Goal: Task Accomplishment & Management: Manage account settings

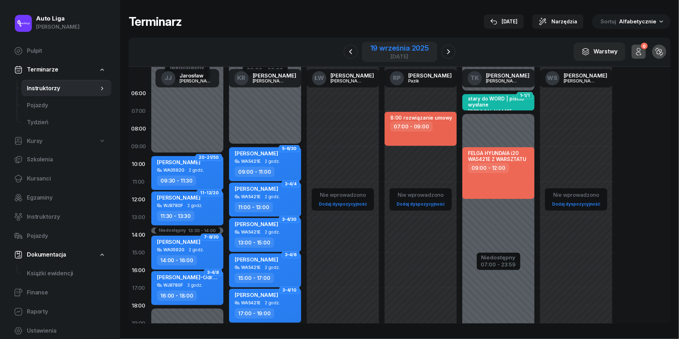
click at [400, 50] on div "19 września 2025" at bounding box center [400, 48] width 58 height 7
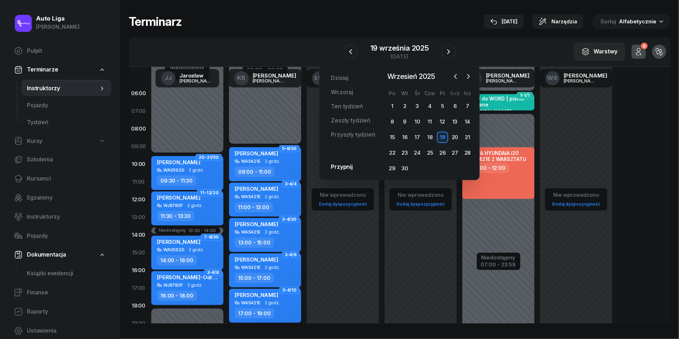
click at [292, 53] on div "W Wybierz [PERSON_NAME] KR [PERSON_NAME] ŁW [PERSON_NAME] RP [PERSON_NAME] TK […" at bounding box center [400, 51] width 542 height 29
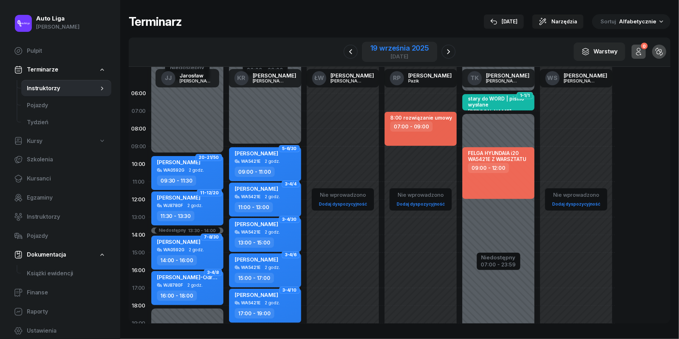
click at [389, 60] on div "[DATE]" at bounding box center [399, 52] width 75 height 20
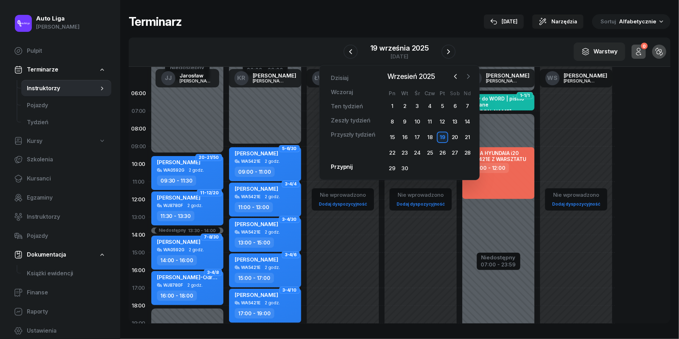
click at [468, 78] on icon "button" at bounding box center [468, 76] width 7 height 7
click at [403, 122] on div "7" at bounding box center [404, 121] width 11 height 11
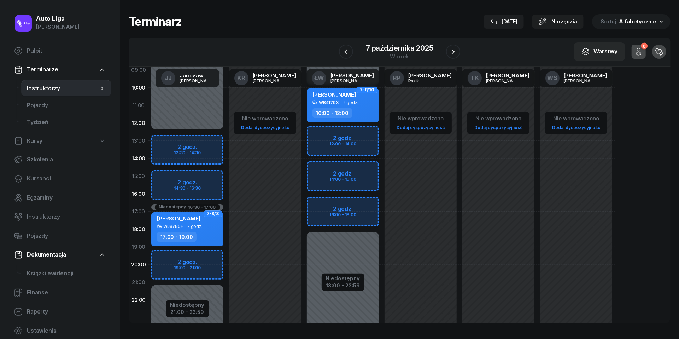
scroll to position [87, 0]
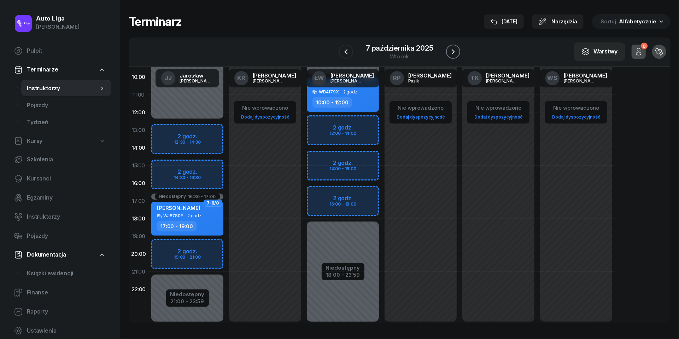
click at [454, 54] on icon "button" at bounding box center [453, 51] width 8 height 8
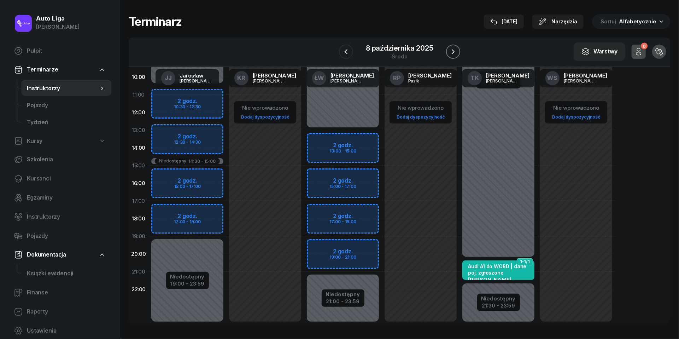
click at [454, 54] on icon "button" at bounding box center [453, 51] width 8 height 8
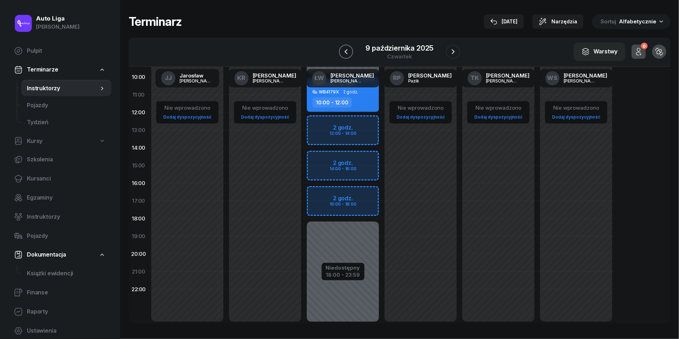
click at [344, 54] on icon "button" at bounding box center [346, 51] width 8 height 8
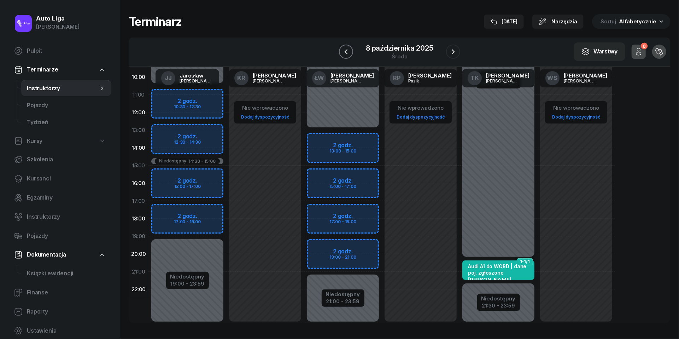
click at [344, 54] on icon "button" at bounding box center [346, 51] width 8 height 8
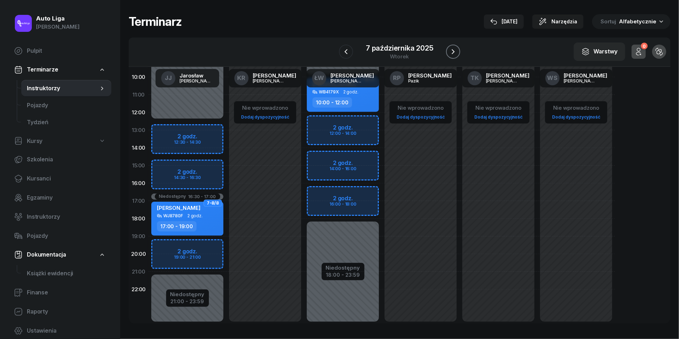
click at [459, 50] on button "button" at bounding box center [453, 52] width 14 height 14
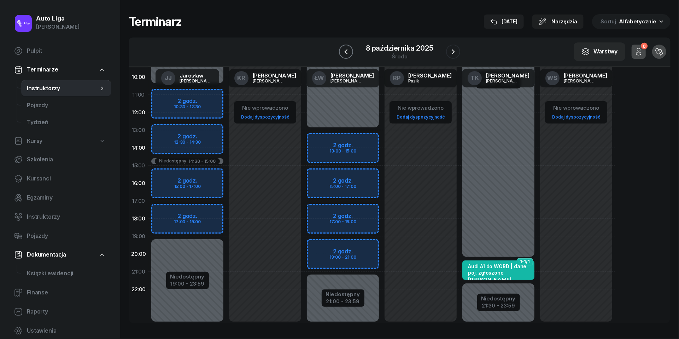
click at [344, 51] on icon "button" at bounding box center [346, 51] width 8 height 8
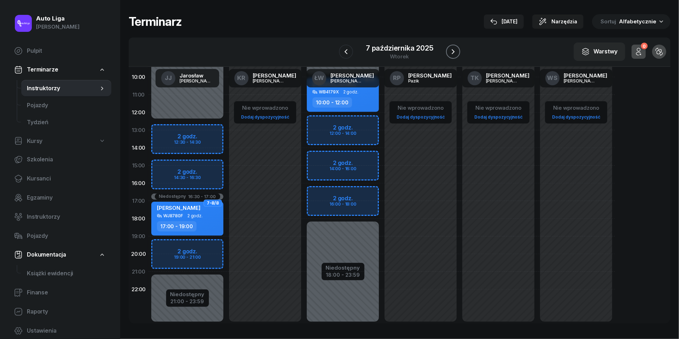
click at [455, 51] on icon "button" at bounding box center [453, 51] width 8 height 8
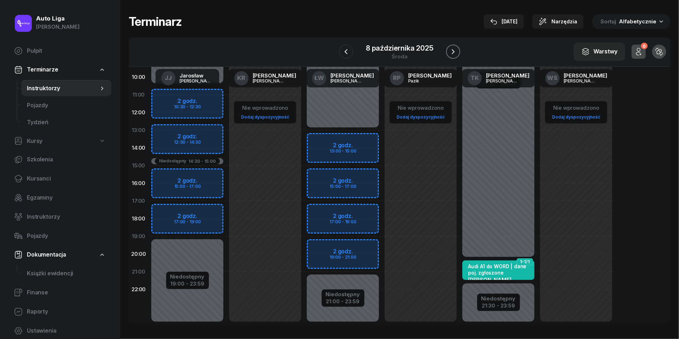
click at [455, 51] on icon "button" at bounding box center [453, 51] width 8 height 8
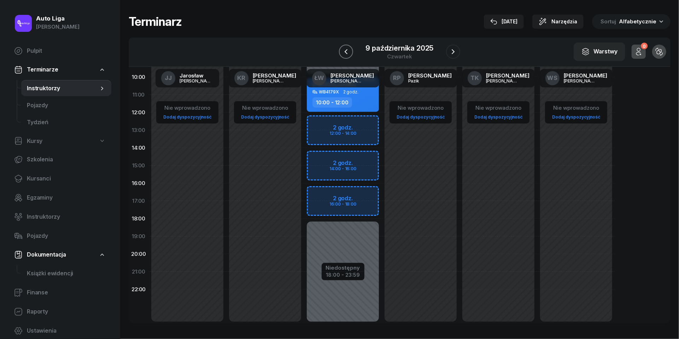
click at [349, 52] on icon "button" at bounding box center [346, 51] width 8 height 8
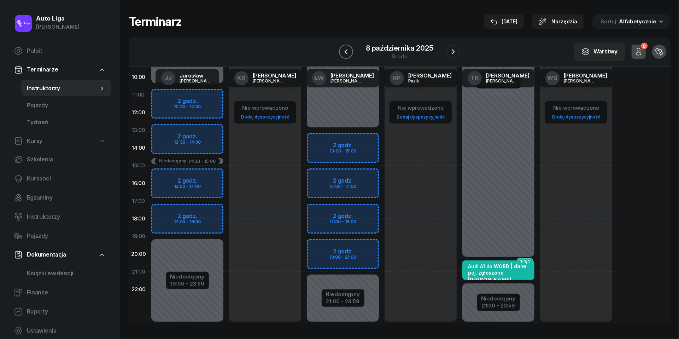
click at [349, 52] on icon "button" at bounding box center [346, 51] width 8 height 8
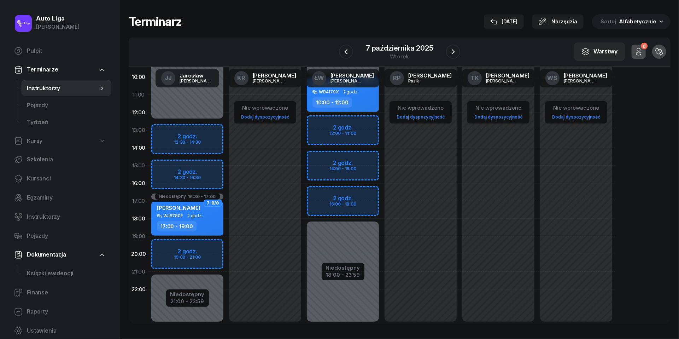
click at [163, 246] on div "Niedostępny 00:00 - 12:30 Niedostępny 21:00 - 23:59 Niedostępny 16:30 - 17:00 2…" at bounding box center [188, 166] width 78 height 336
select select "19"
select select "21"
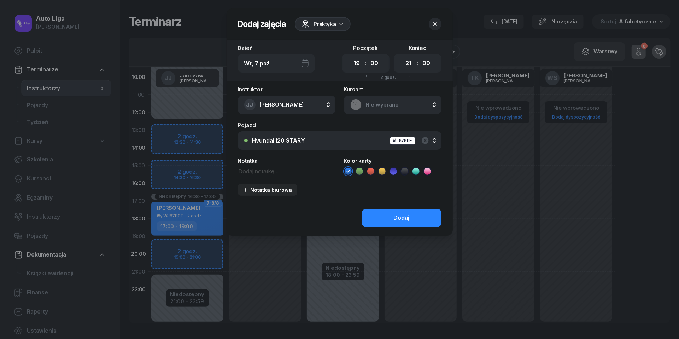
click at [305, 142] on div "Hyundai i20 STARY WJ8780F" at bounding box center [343, 140] width 183 height 9
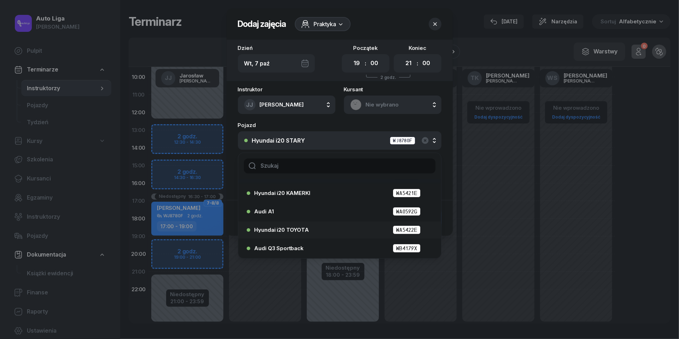
scroll to position [33, 0]
click at [177, 249] on div at bounding box center [339, 169] width 679 height 339
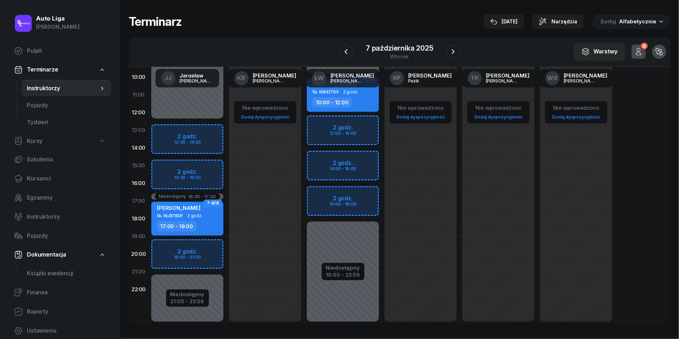
click at [168, 248] on div "Niedostępny 00:00 - 12:30 Niedostępny 21:00 - 23:59 Niedostępny 16:30 - 17:00 2…" at bounding box center [188, 166] width 78 height 336
select select "19"
select select "21"
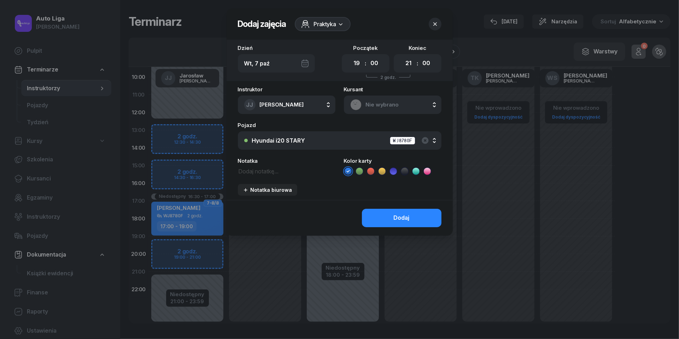
click at [262, 170] on textarea at bounding box center [287, 170] width 98 height 9
type textarea "[PERSON_NAME]"
click at [371, 172] on icon at bounding box center [370, 171] width 7 height 7
click at [415, 215] on button "Dodaj" at bounding box center [402, 218] width 80 height 18
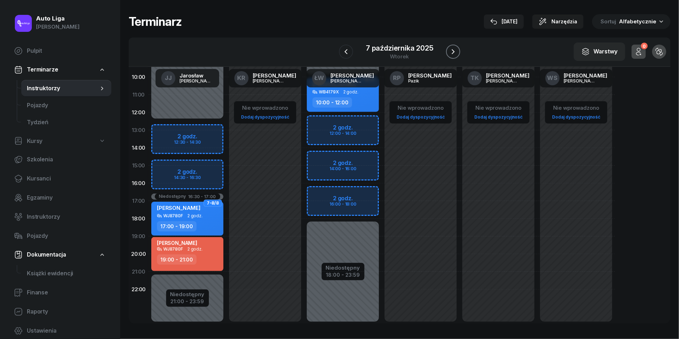
click at [457, 50] on icon "button" at bounding box center [453, 51] width 8 height 8
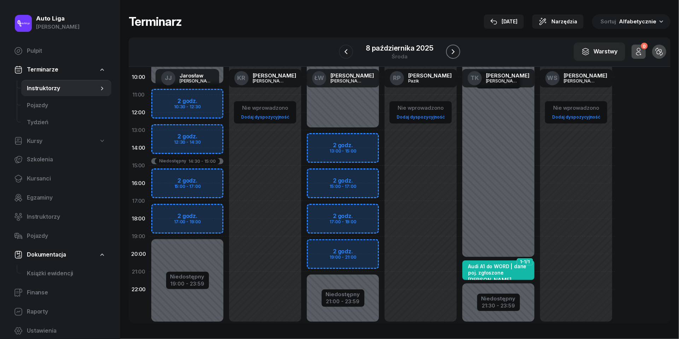
click at [457, 50] on icon "button" at bounding box center [453, 51] width 8 height 8
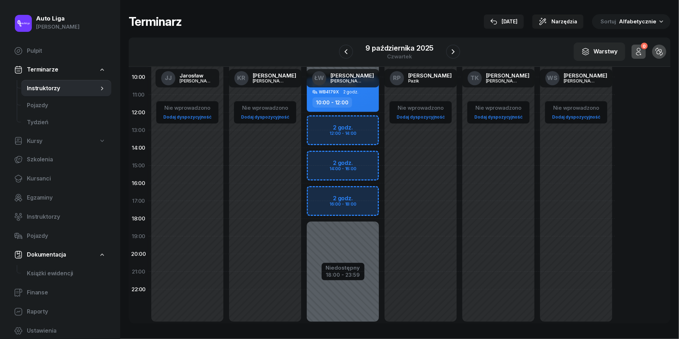
click at [483, 257] on div "Nie wprowadzono Dodaj dyspozycyjność" at bounding box center [499, 166] width 78 height 336
select select "20"
select select "22"
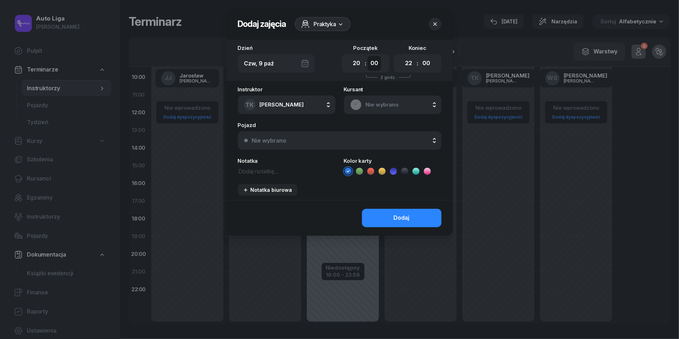
select select "20"
select select "21"
click at [254, 170] on textarea at bounding box center [287, 170] width 98 height 9
type textarea "wstępna rezerwacja auta Betka"
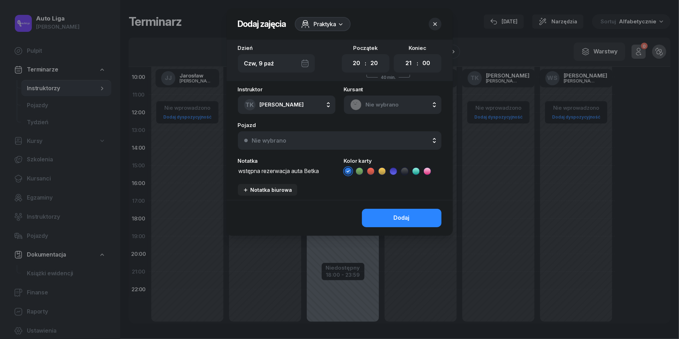
click at [371, 170] on icon at bounding box center [370, 171] width 7 height 7
select select "30"
click at [399, 218] on div "Dodaj" at bounding box center [402, 217] width 16 height 9
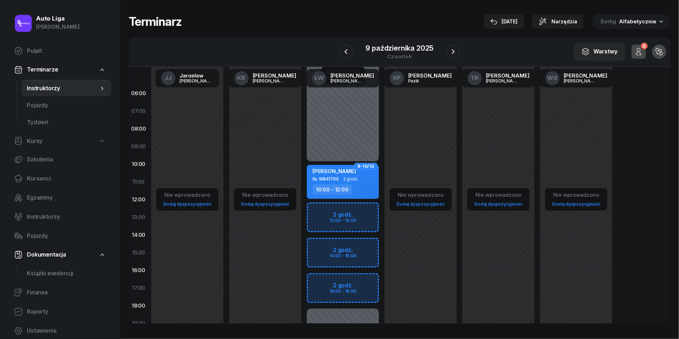
scroll to position [0, 0]
click at [42, 88] on span "Instruktorzy" at bounding box center [63, 88] width 72 height 9
click at [36, 181] on span "Kursanci" at bounding box center [66, 178] width 79 height 9
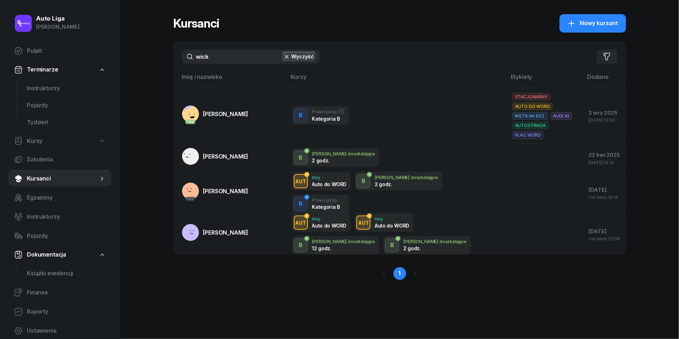
click at [217, 64] on div "wick Wyczyść Filtruj" at bounding box center [400, 56] width 453 height 31
click at [217, 60] on input "wick" at bounding box center [251, 57] width 138 height 14
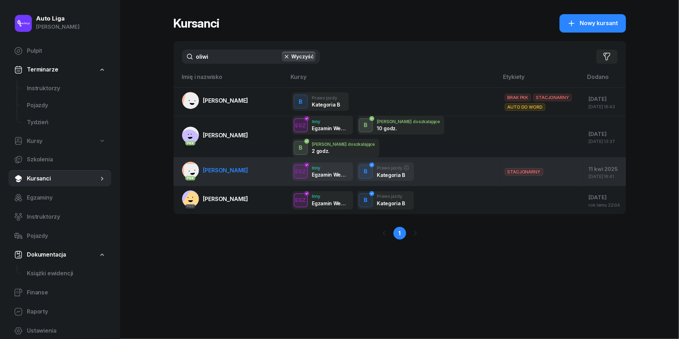
type input "oliwi"
click at [226, 170] on span "[PERSON_NAME]" at bounding box center [225, 170] width 45 height 7
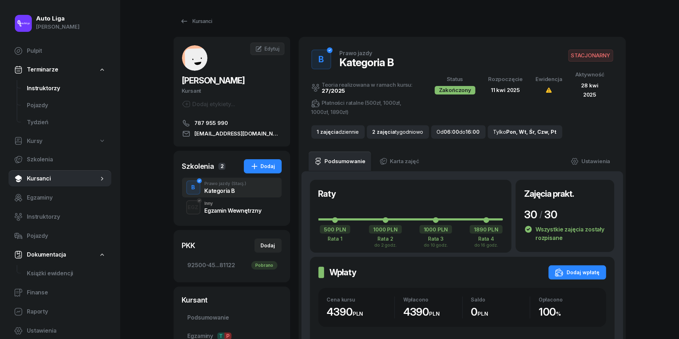
click at [54, 91] on span "Instruktorzy" at bounding box center [66, 88] width 79 height 9
